Goal: Task Accomplishment & Management: Use online tool/utility

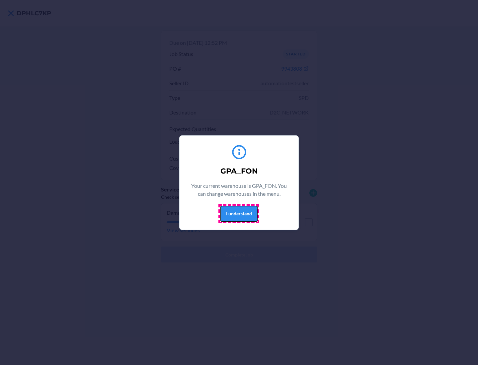
click at [239, 213] on button "I understand" at bounding box center [238, 214] width 37 height 16
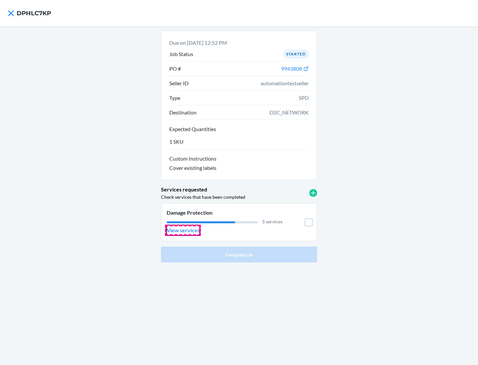
click at [183, 230] on p "View services" at bounding box center [183, 230] width 33 height 8
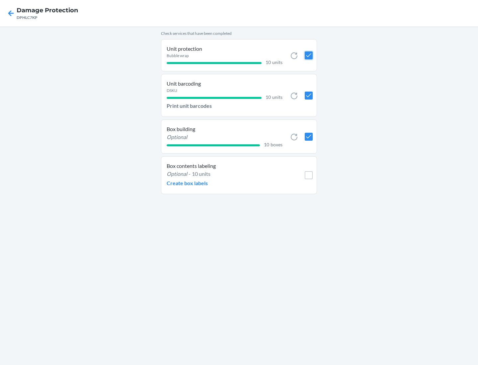
click at [308, 55] on input "checkbox" at bounding box center [309, 55] width 8 height 8
checkbox input "true"
